Goal: Task Accomplishment & Management: Complete application form

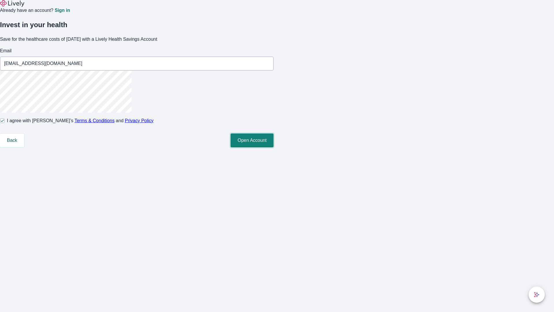
click at [274, 147] on button "Open Account" at bounding box center [252, 140] width 43 height 14
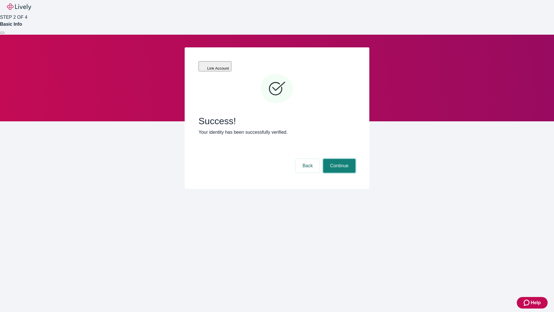
click at [339, 159] on button "Continue" at bounding box center [339, 166] width 32 height 14
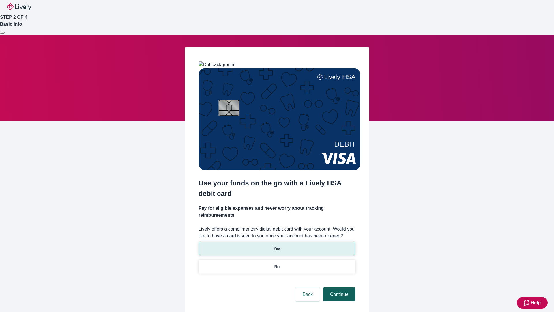
click at [277, 264] on p "No" at bounding box center [276, 267] width 5 height 6
click at [339, 287] on button "Continue" at bounding box center [339, 294] width 32 height 14
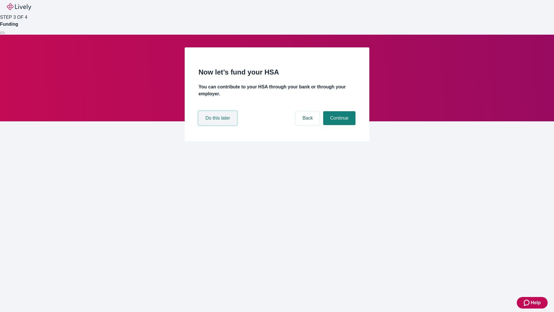
click at [218, 125] on button "Do this later" at bounding box center [218, 118] width 38 height 14
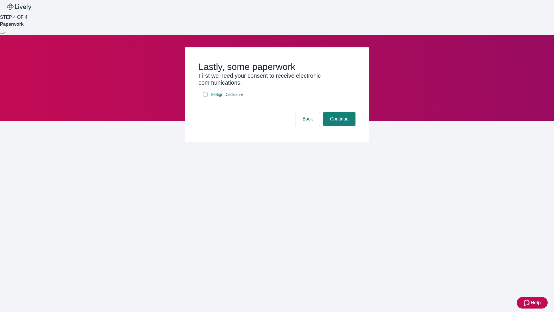
click at [206, 97] on input "E-Sign Disclosure" at bounding box center [205, 94] width 5 height 5
checkbox input "true"
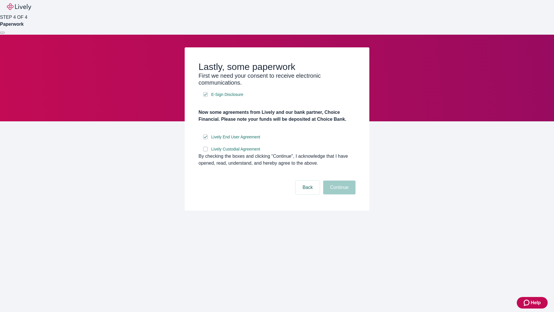
click at [206, 151] on input "Lively Custodial Agreement" at bounding box center [205, 149] width 5 height 5
checkbox input "true"
click at [339, 194] on button "Continue" at bounding box center [339, 187] width 32 height 14
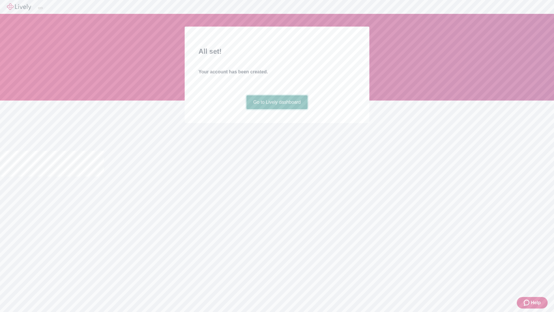
click at [277, 109] on link "Go to Lively dashboard" at bounding box center [276, 102] width 61 height 14
